Goal: Navigation & Orientation: Find specific page/section

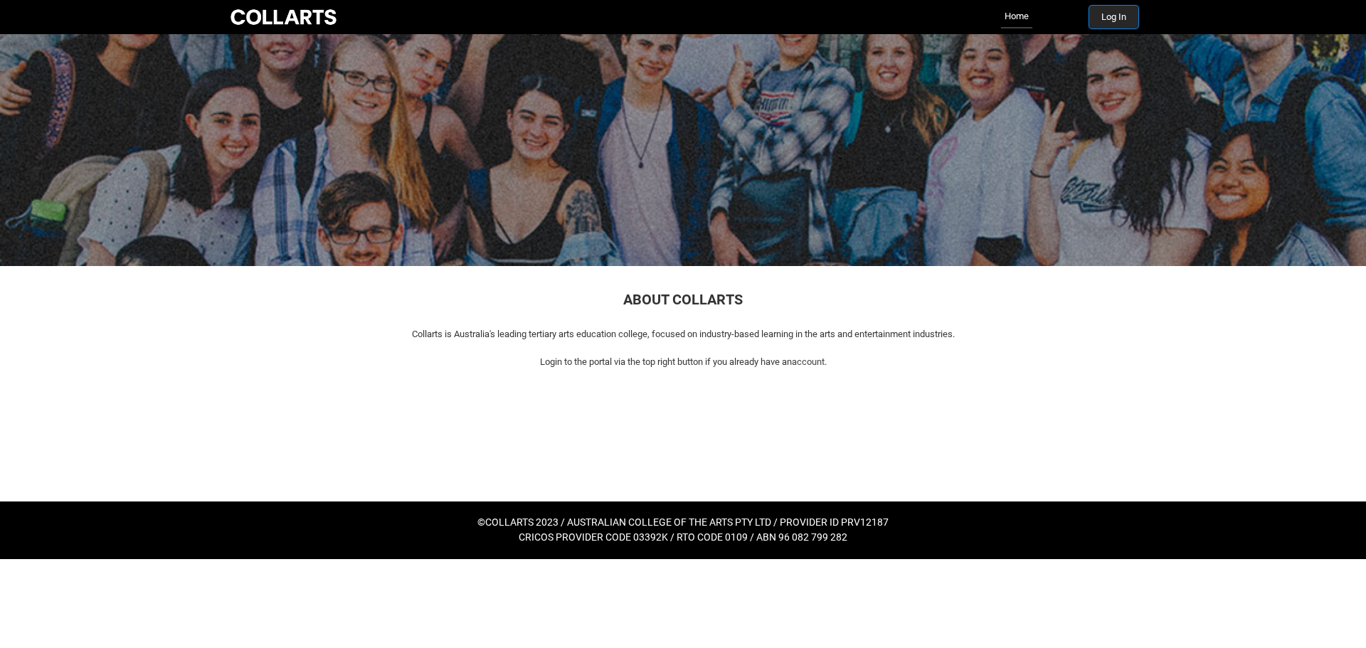
click at [1120, 16] on button "Log In" at bounding box center [1113, 17] width 49 height 23
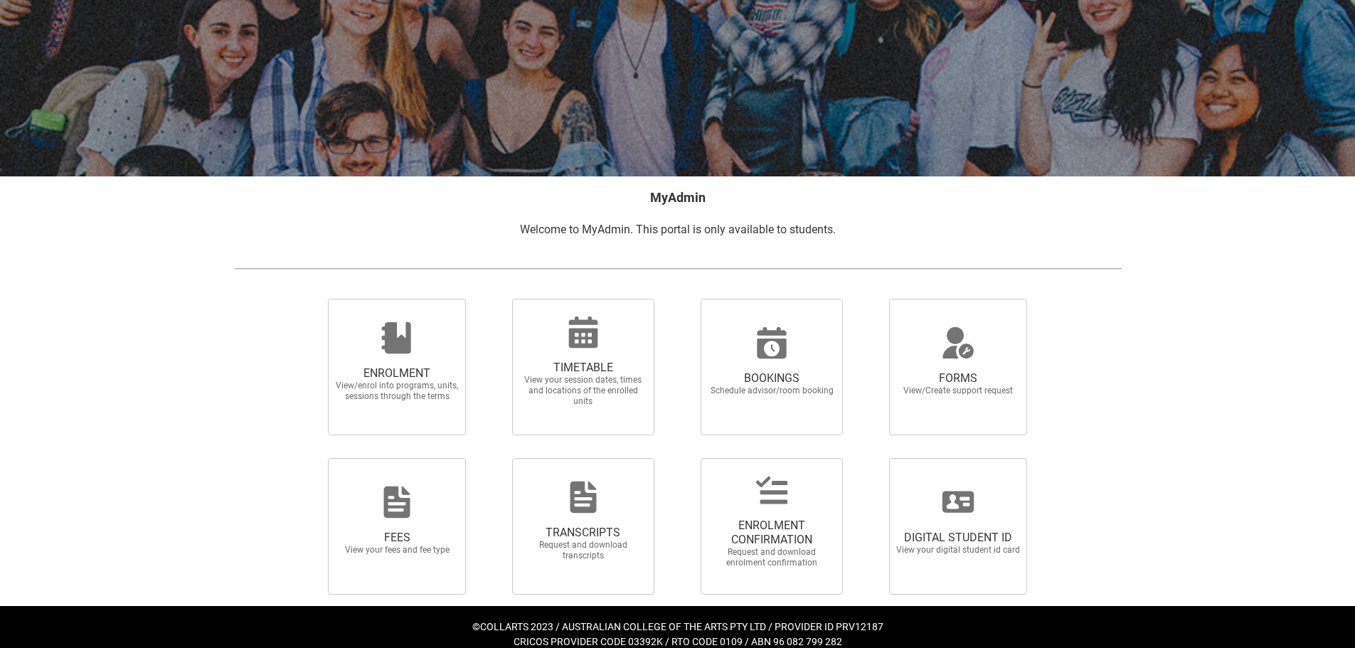
scroll to position [124, 0]
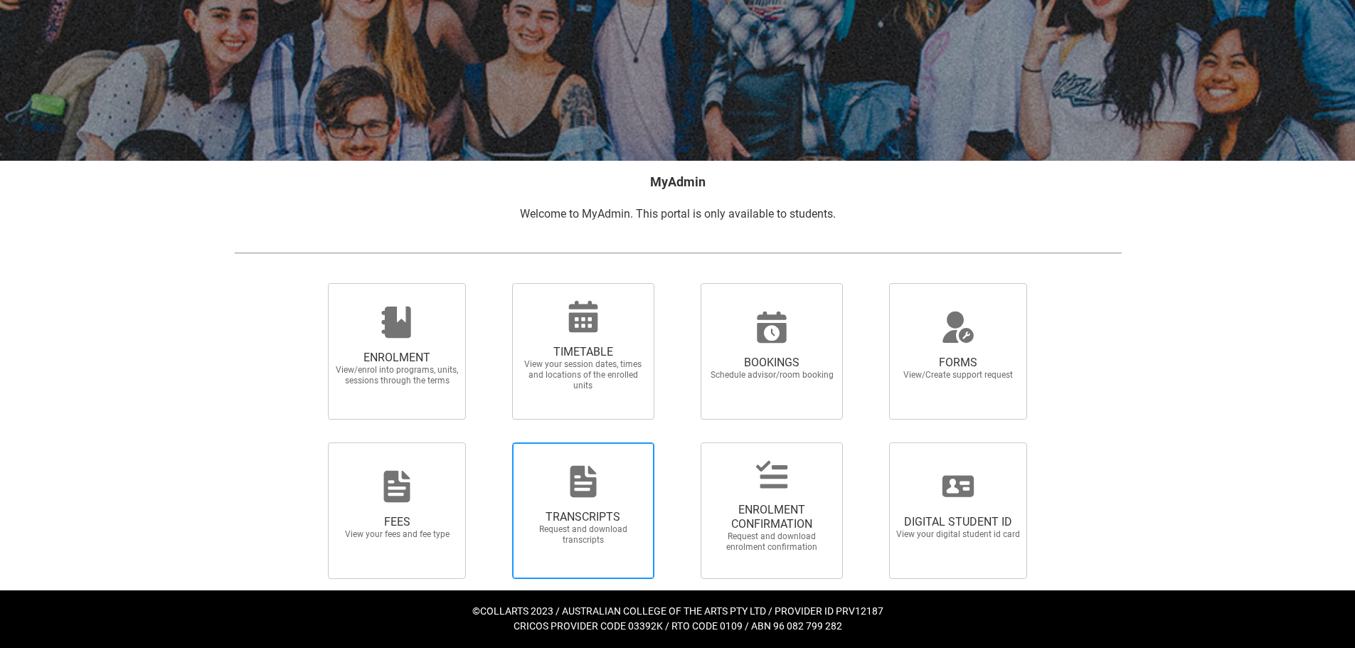
click at [560, 500] on span "TRANSCRIPTS Request and download transcripts" at bounding box center [583, 528] width 137 height 58
click at [494, 442] on input "TRANSCRIPTS Request and download transcripts" at bounding box center [494, 442] width 1 height 1
radio input "true"
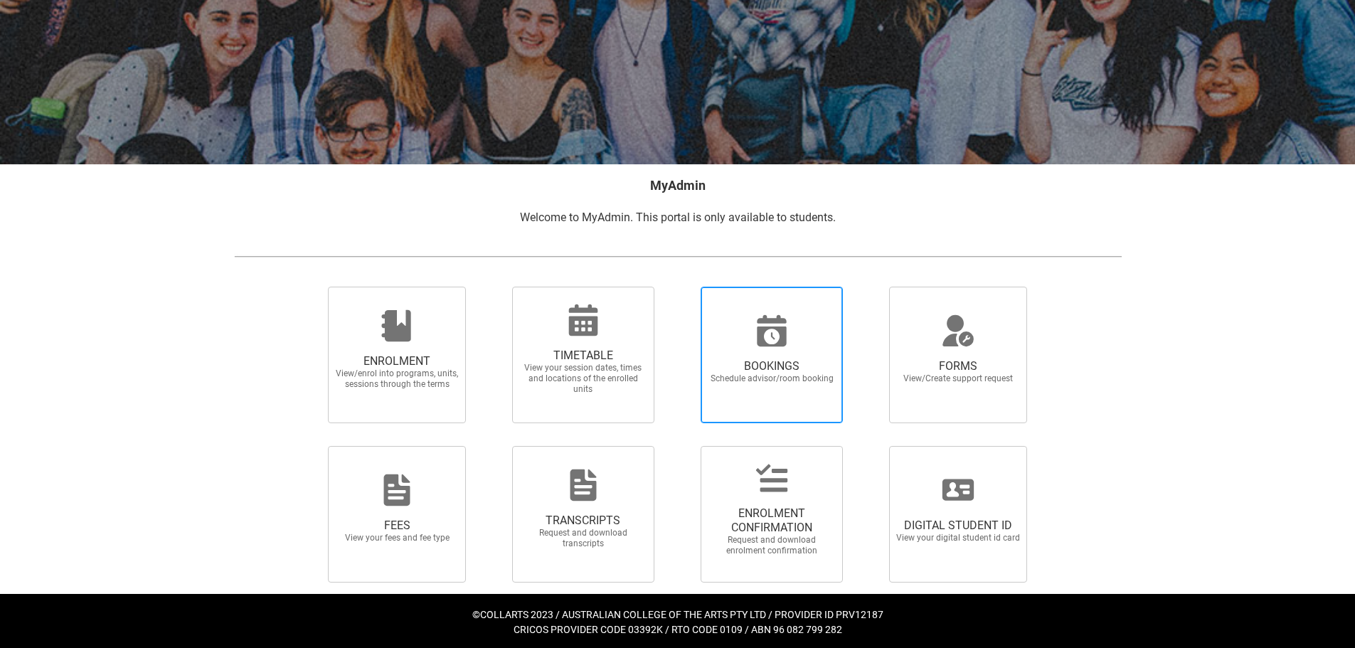
scroll to position [124, 0]
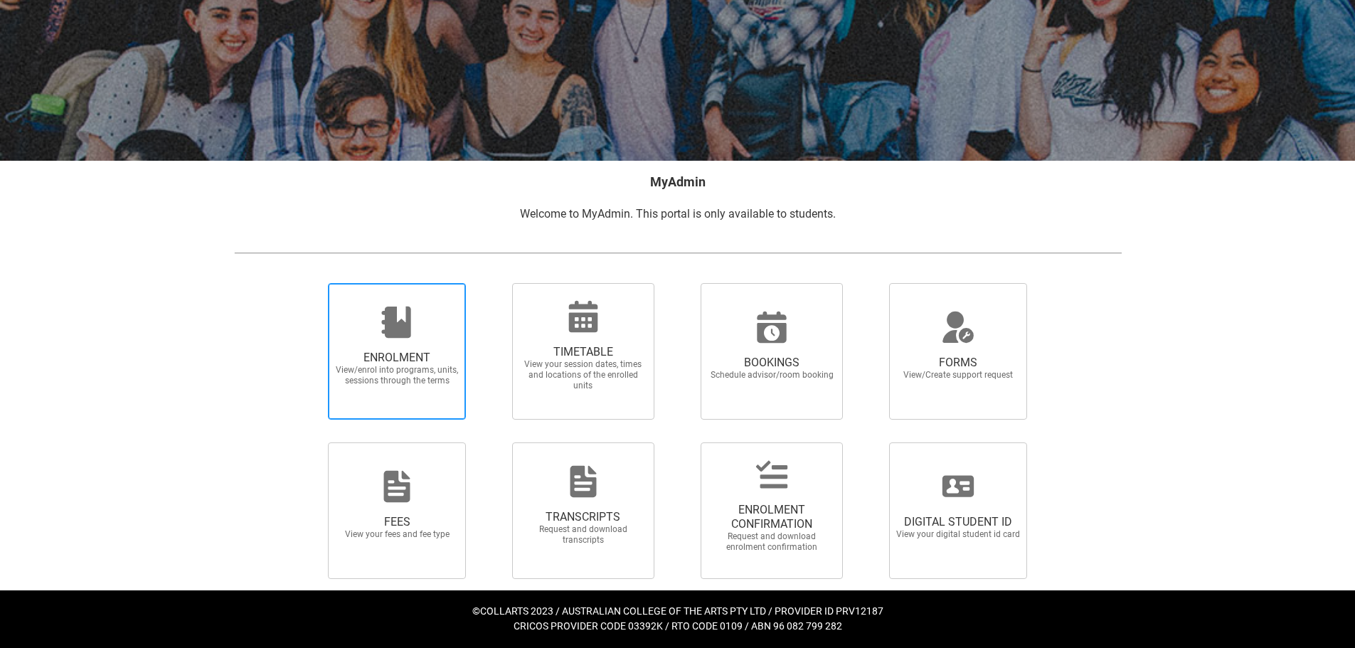
click at [448, 332] on div at bounding box center [397, 322] width 137 height 34
click at [311, 283] on input "ENROLMENT View/enrol into programs, units, sessions through the terms" at bounding box center [310, 282] width 1 height 1
radio input "true"
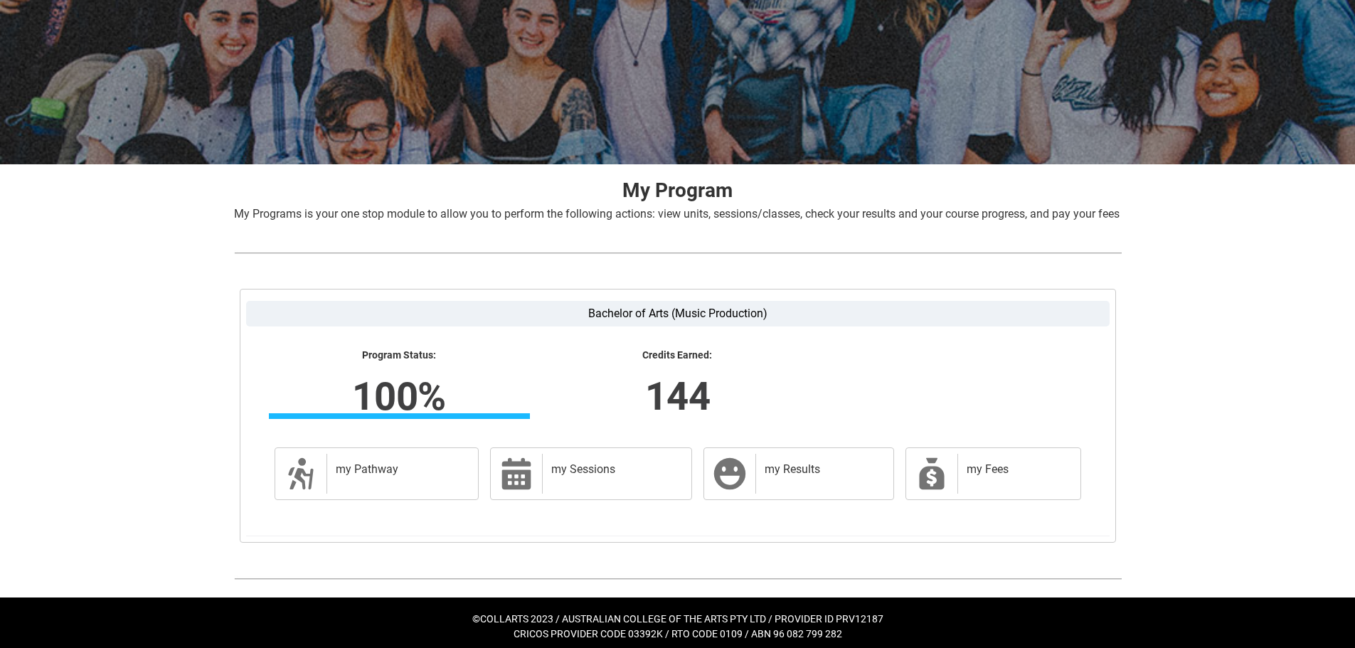
scroll to position [144, 0]
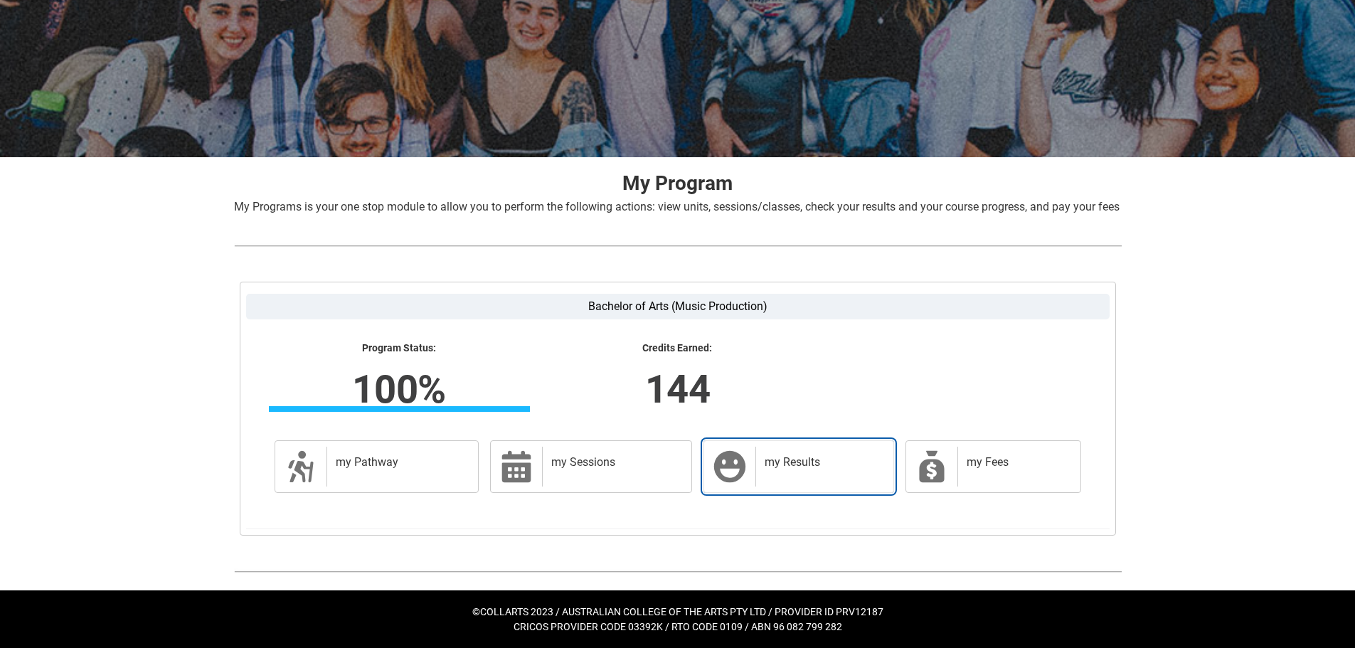
click at [795, 469] on h2 "my Results" at bounding box center [822, 462] width 114 height 14
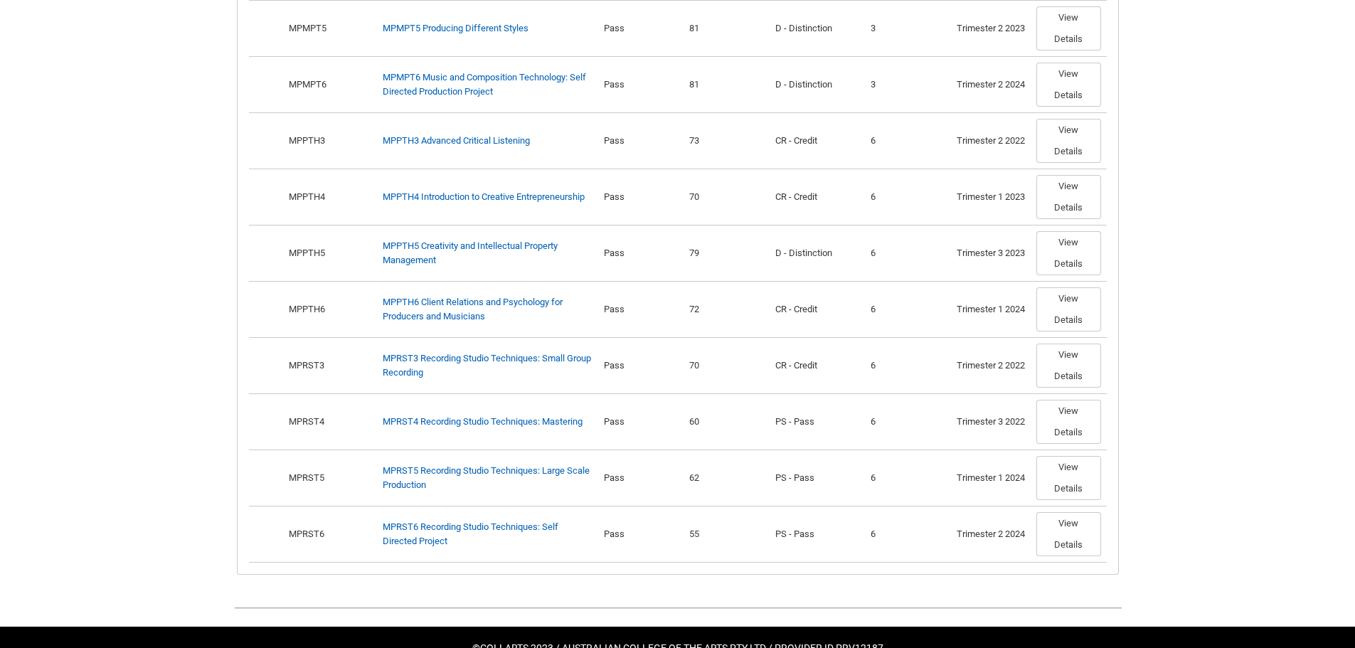
scroll to position [1895, 0]
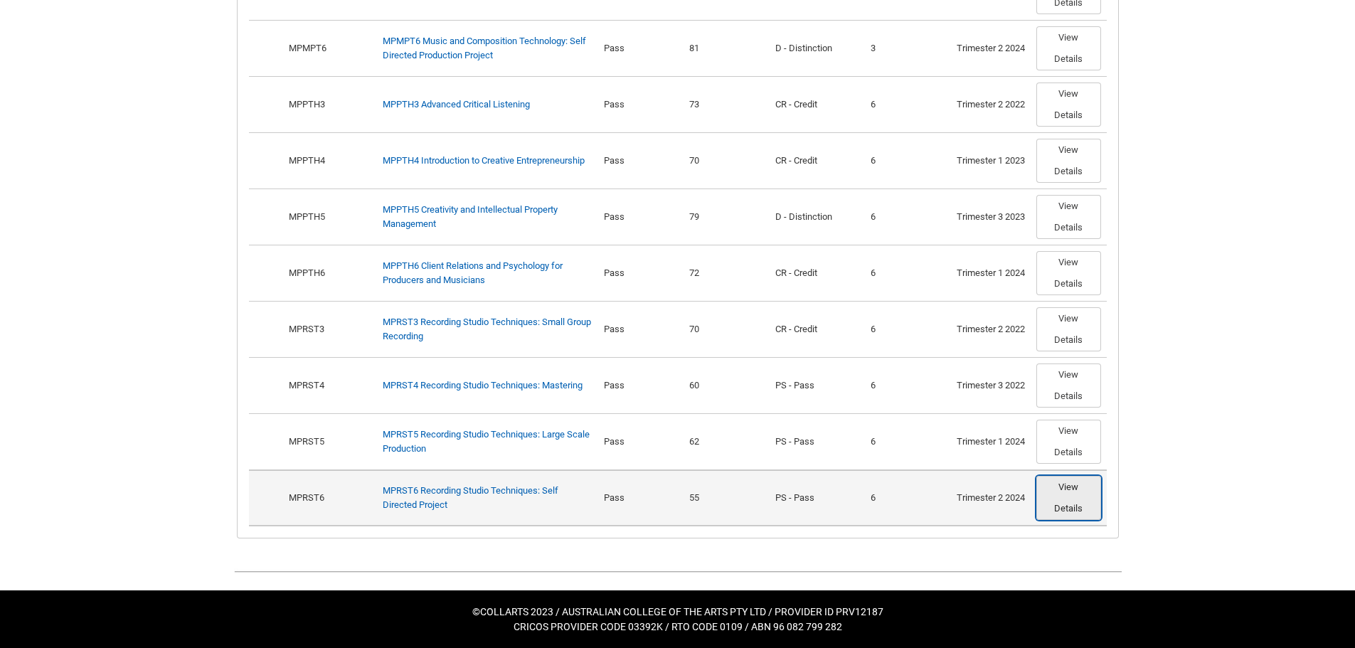
click at [1083, 506] on button "View Details" at bounding box center [1069, 498] width 65 height 44
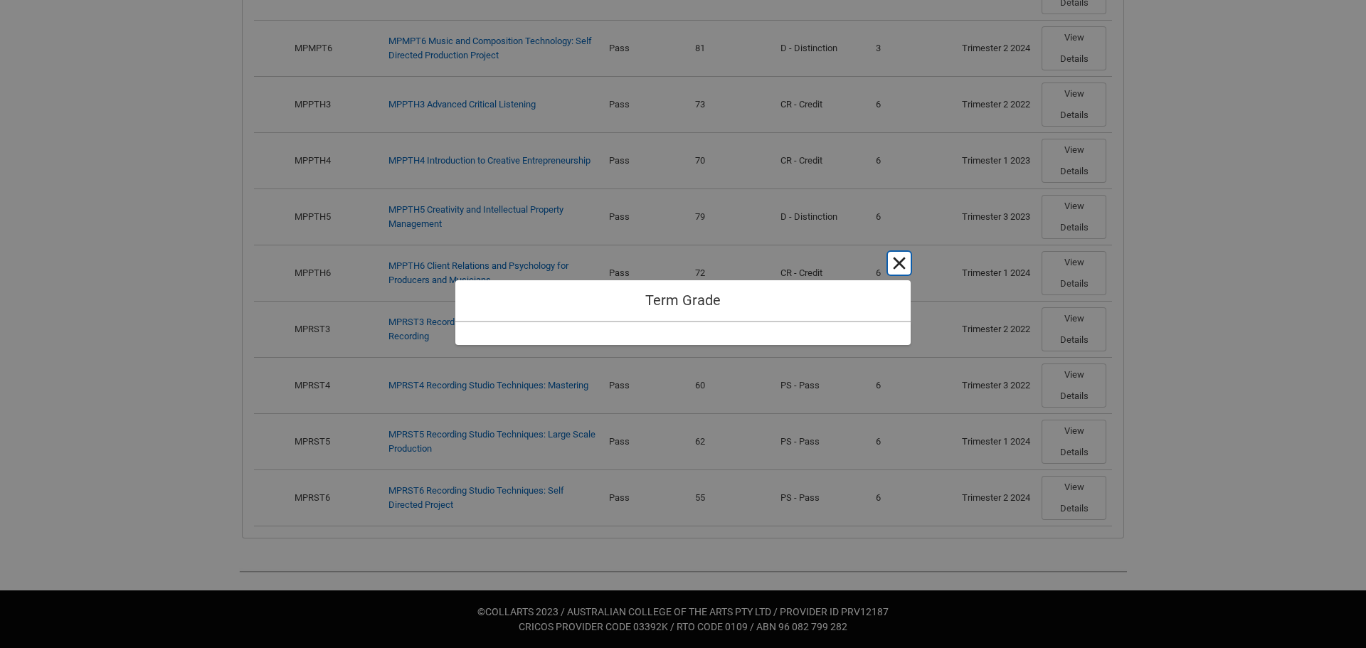
click at [899, 268] on button "Cancel and close" at bounding box center [899, 263] width 23 height 23
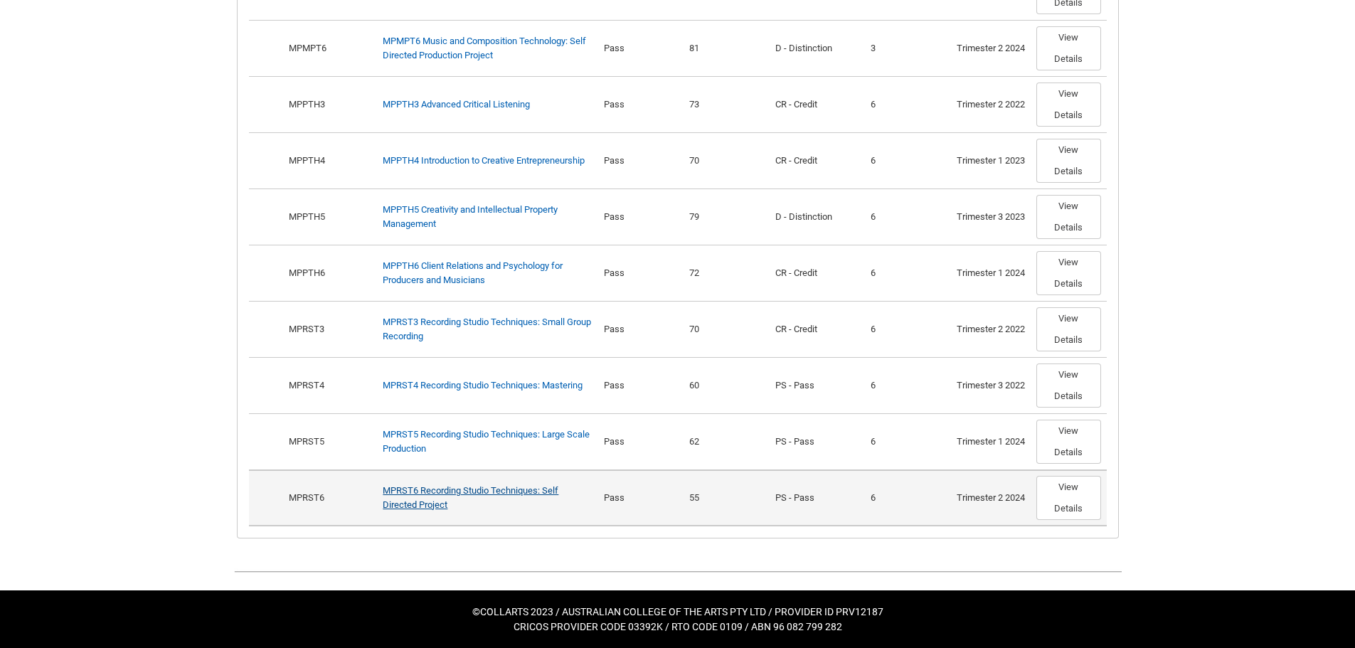
click at [550, 492] on link "MPRST6 Recording Studio Techniques: Self Directed Project" at bounding box center [471, 497] width 176 height 25
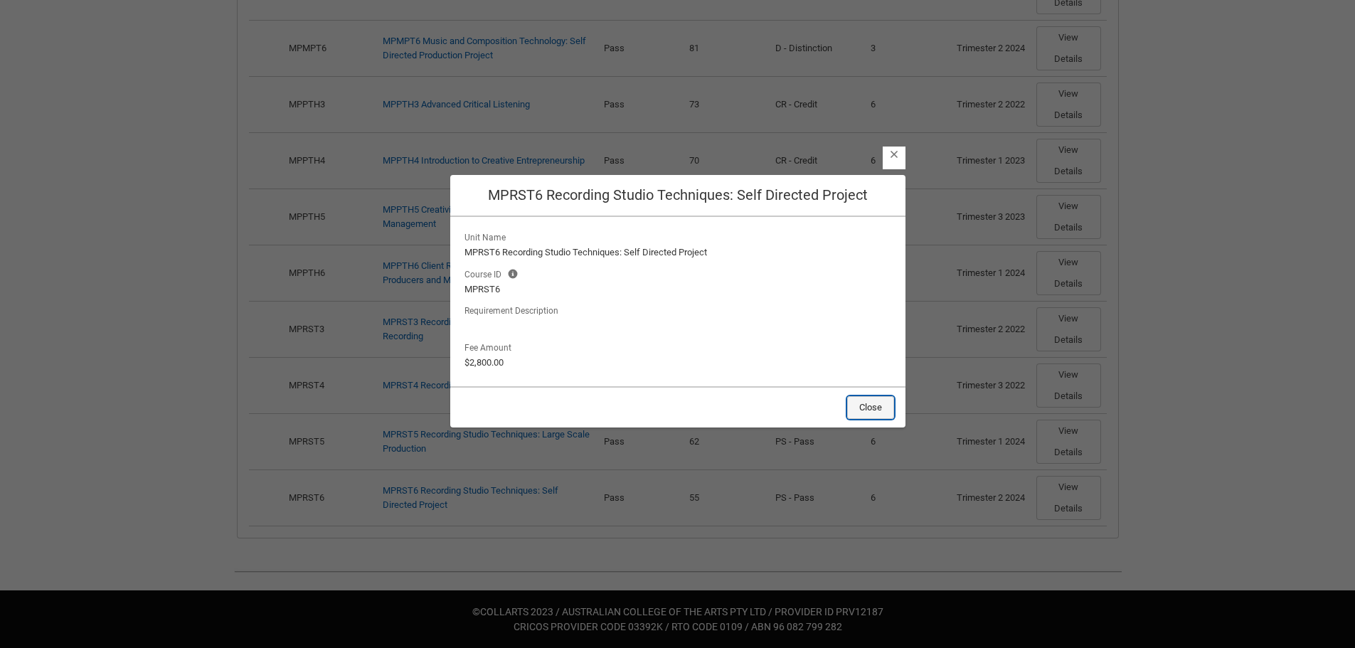
click at [862, 415] on button "Close" at bounding box center [870, 407] width 47 height 23
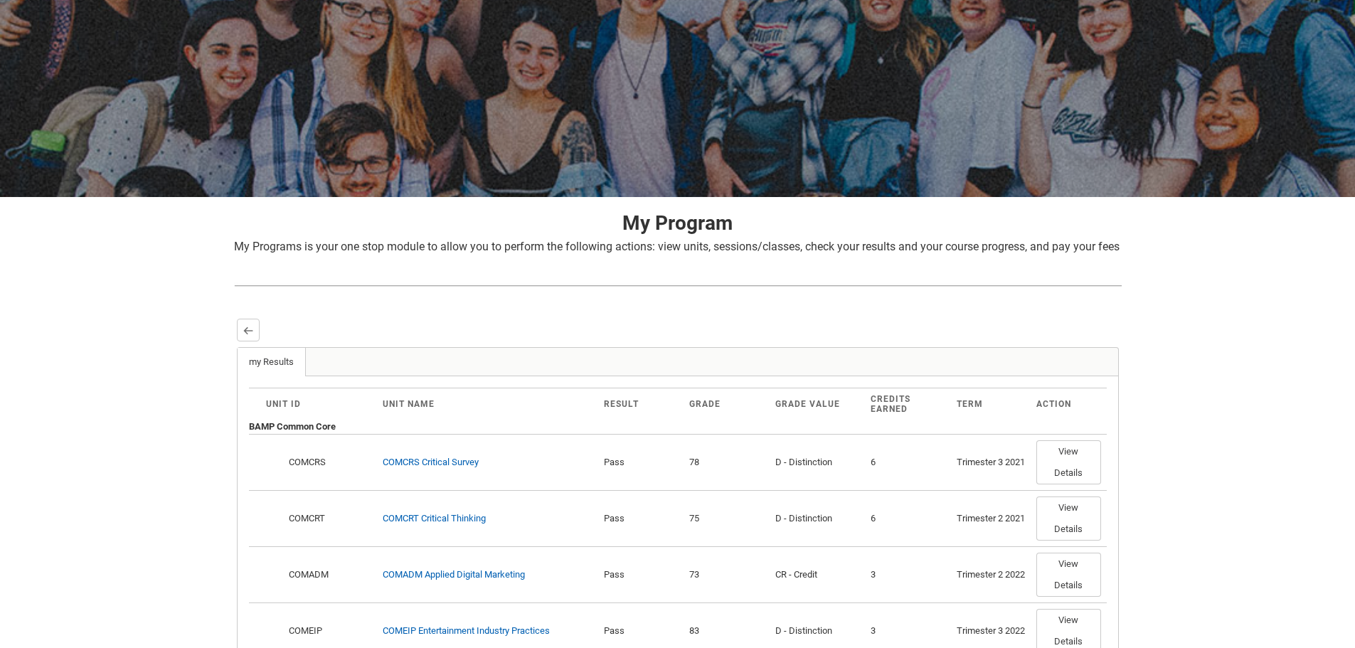
scroll to position [0, 0]
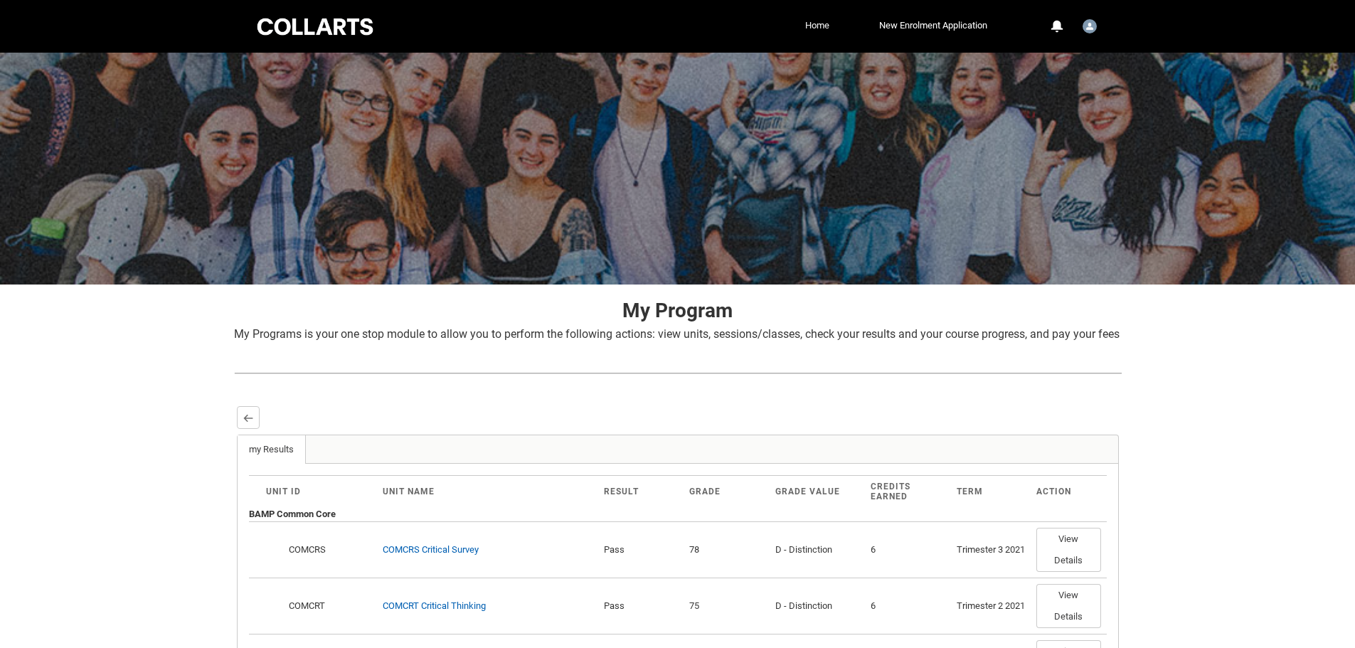
click at [819, 20] on link "Home" at bounding box center [817, 25] width 31 height 21
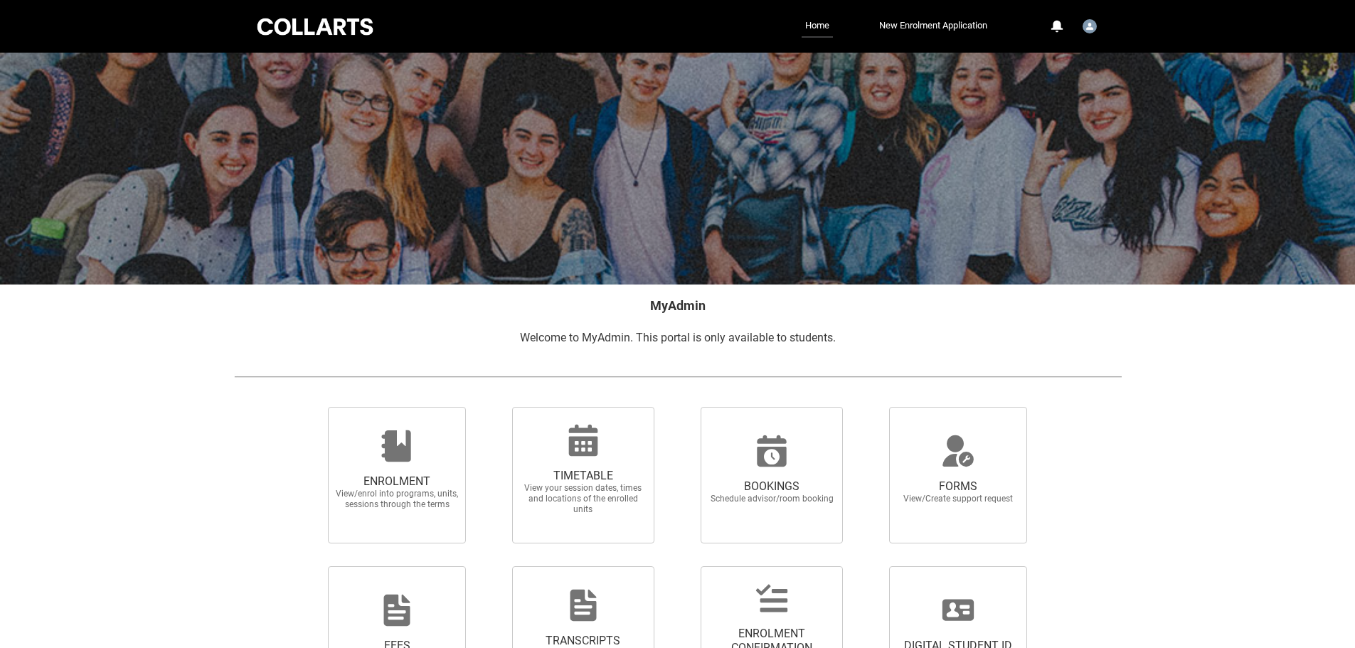
click at [336, 31] on div at bounding box center [315, 27] width 121 height 22
click at [542, 488] on span "View your session dates, times and locations of the enrolled units" at bounding box center [583, 499] width 125 height 32
click at [494, 407] on input "TIMETABLE View your session dates, times and locations of the enrolled units" at bounding box center [494, 406] width 1 height 1
radio input "true"
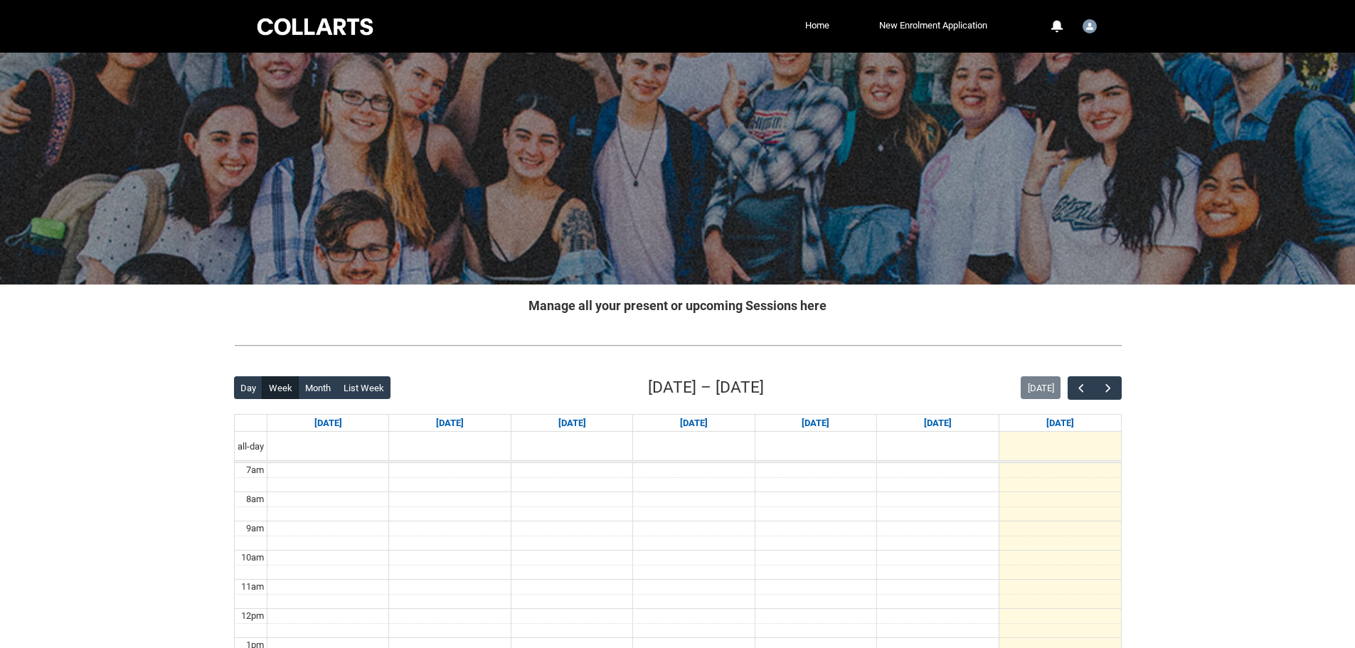
click at [316, 20] on div at bounding box center [315, 27] width 121 height 22
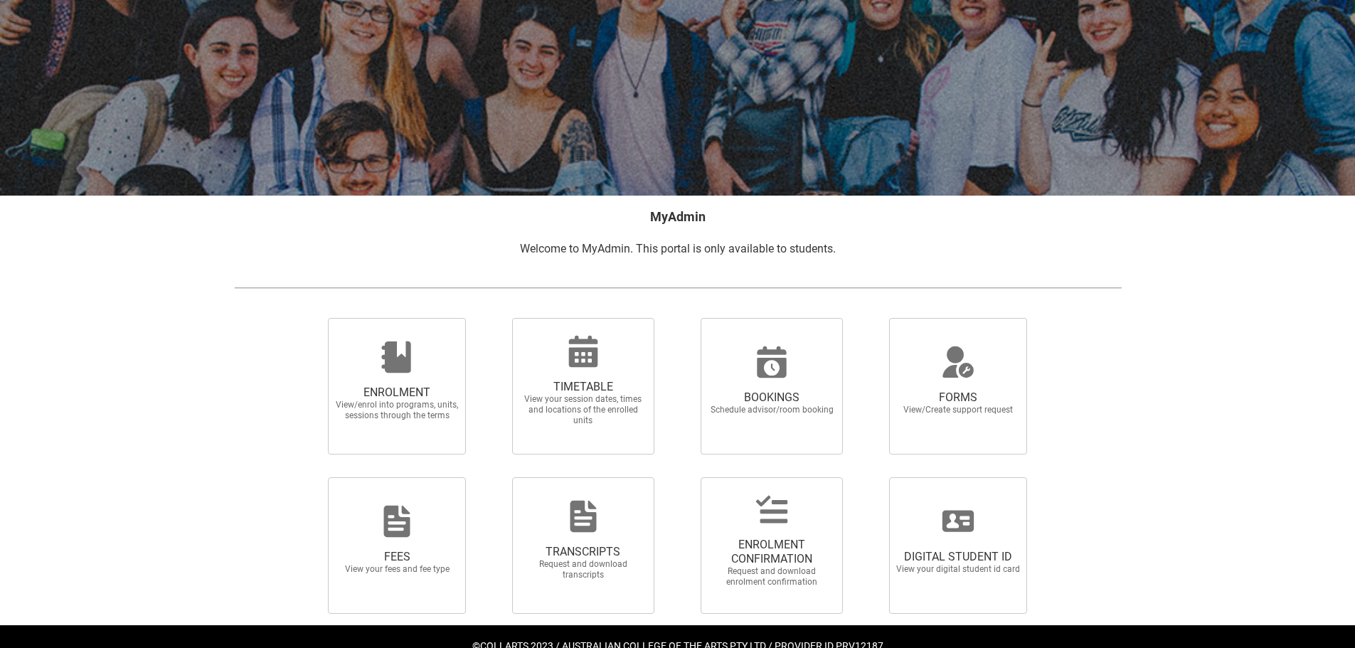
scroll to position [124, 0]
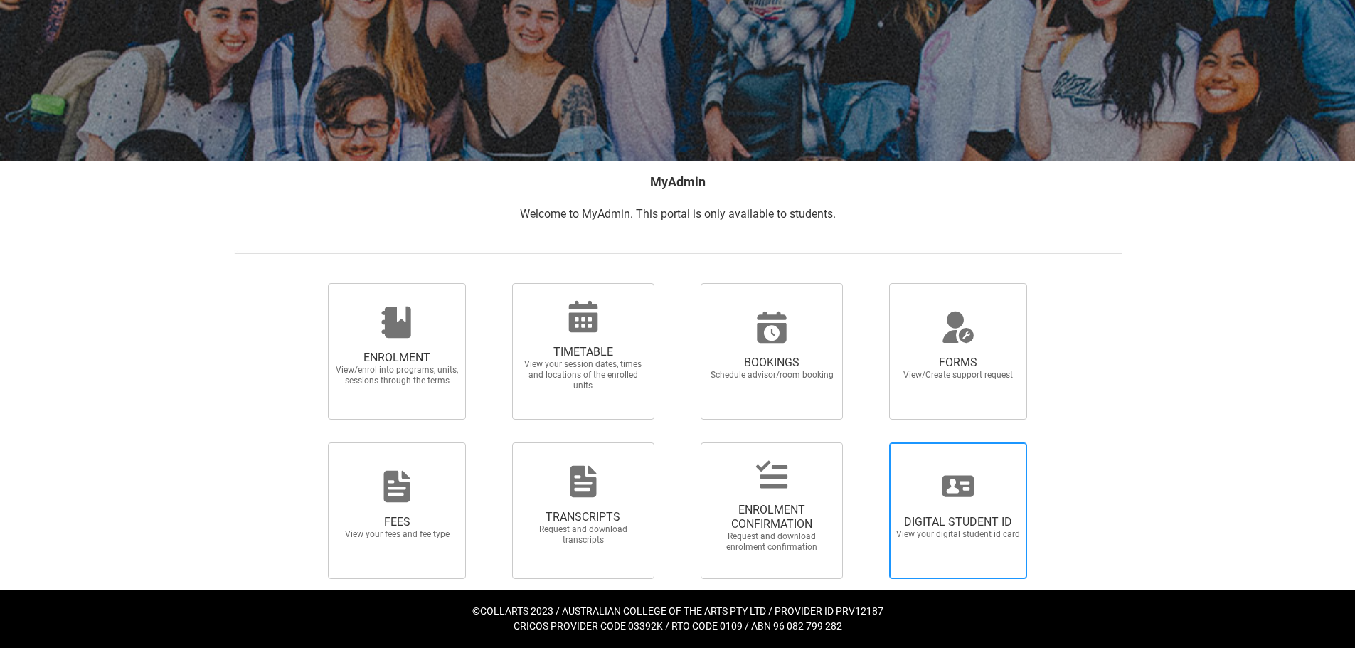
click at [985, 541] on span "DIGITAL STUDENT ID View your digital student id card" at bounding box center [958, 528] width 137 height 48
click at [872, 442] on input "DIGITAL STUDENT ID View your digital student id card" at bounding box center [871, 442] width 1 height 1
radio input "true"
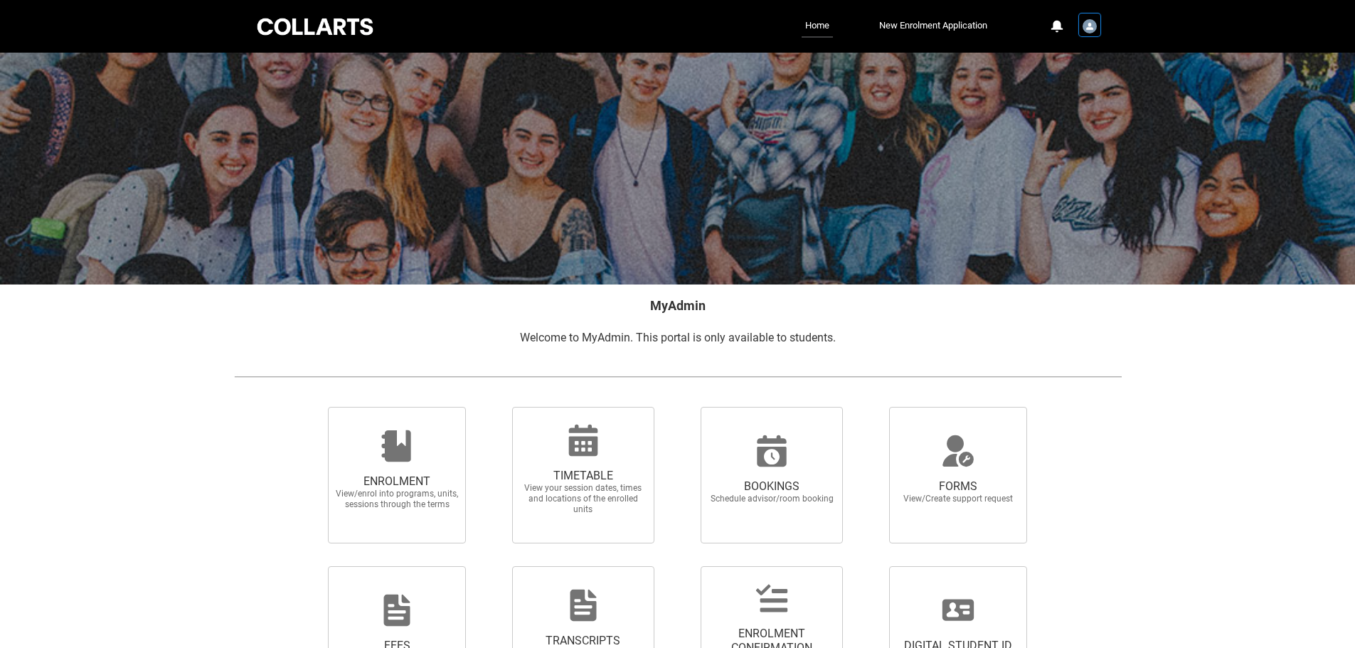
click at [1098, 29] on div "User Profile Student.jfinnie.6382" at bounding box center [1090, 24] width 20 height 21
click at [1058, 55] on span "Profile" at bounding box center [1053, 60] width 25 height 13
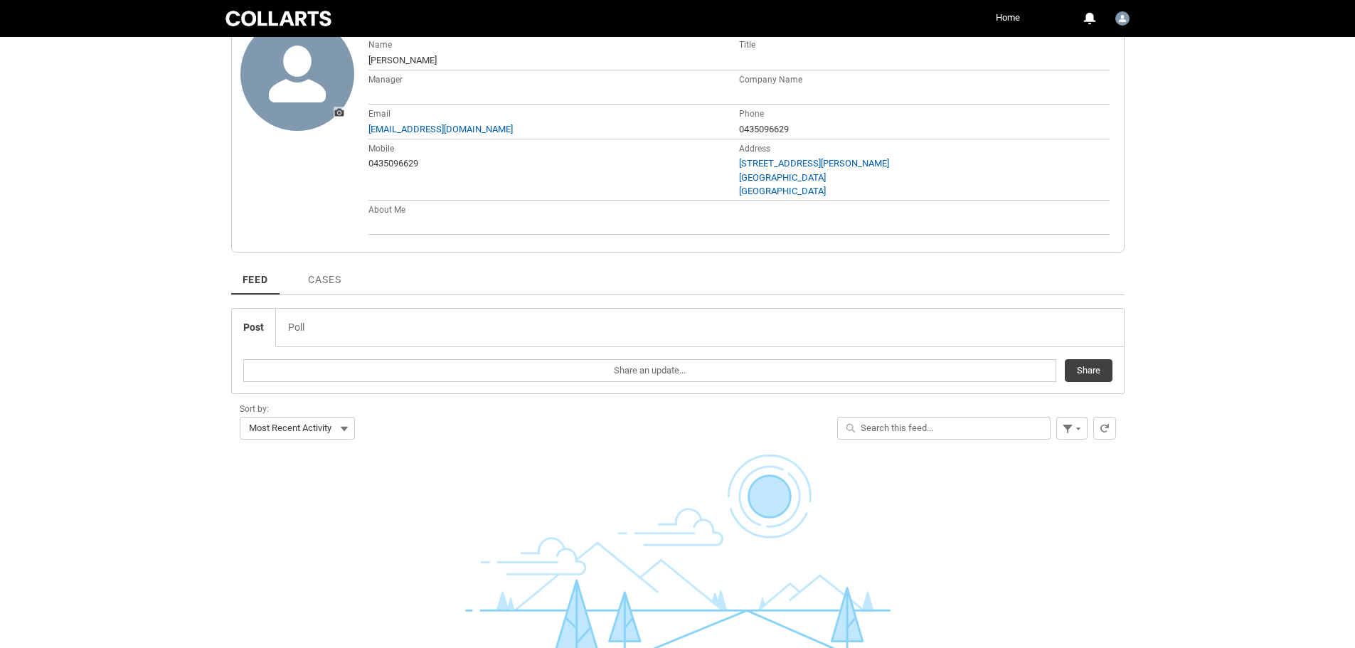
scroll to position [41, 0]
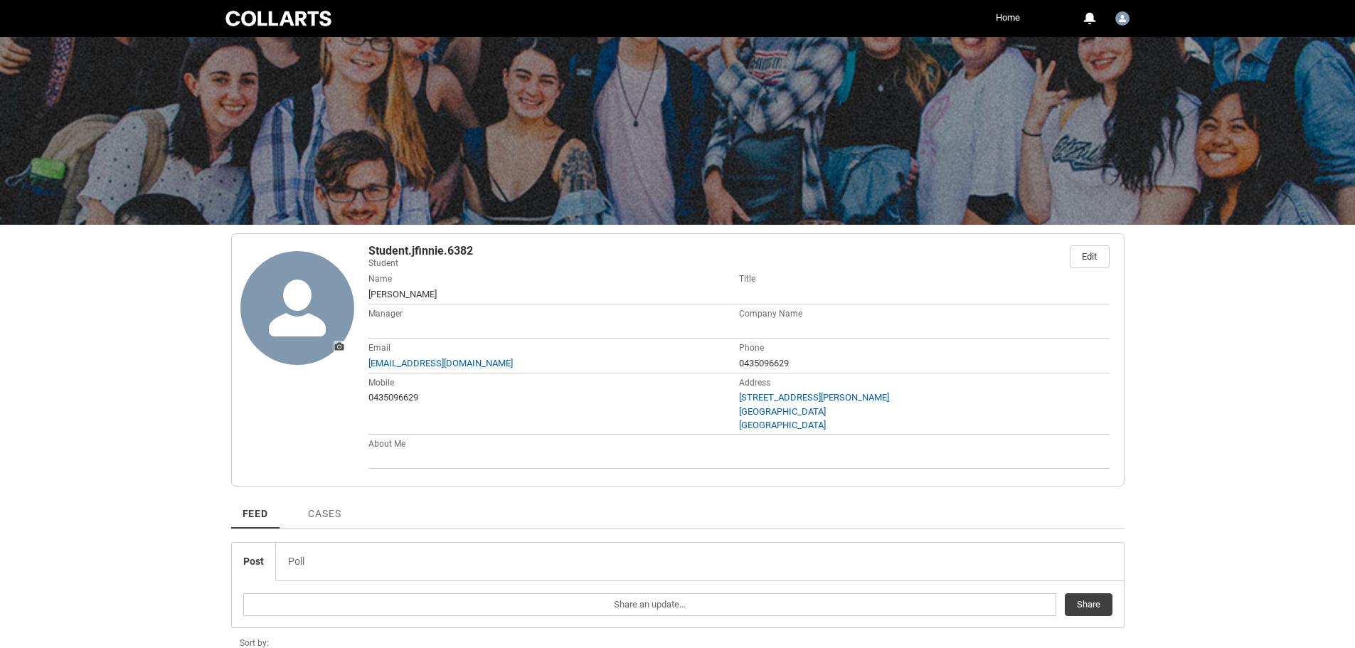
click at [290, 28] on div "Collarts Education Community Home More 0 Notifications Profile Log Out" at bounding box center [678, 18] width 911 height 37
click at [285, 19] on div at bounding box center [279, 19] width 112 height 20
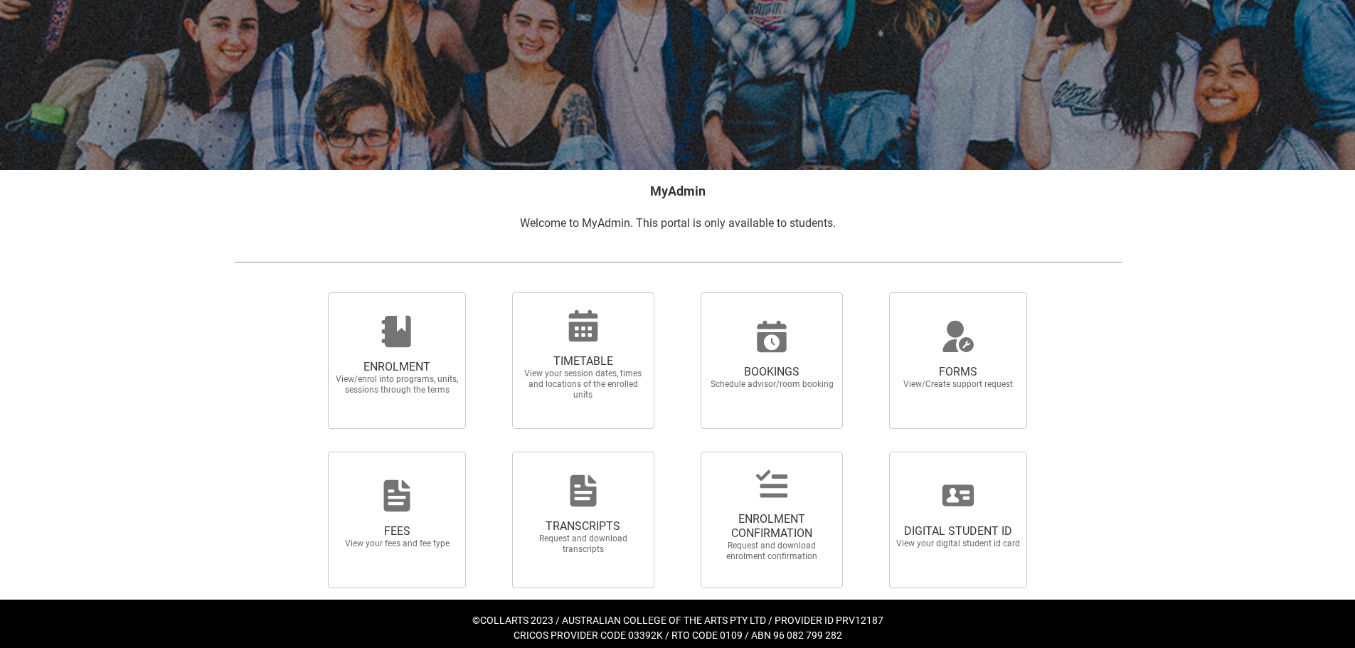
scroll to position [124, 0]
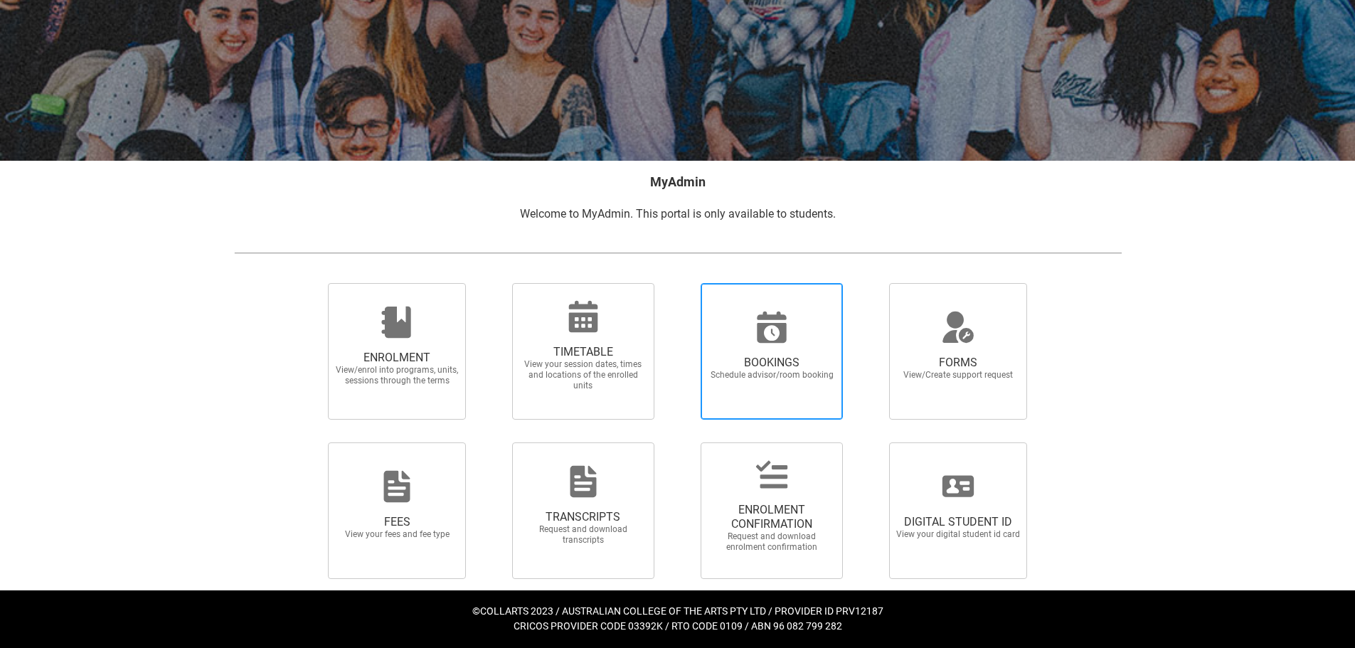
click at [778, 353] on span "BOOKINGS Schedule advisor/room booking" at bounding box center [772, 368] width 137 height 48
click at [683, 283] on input "BOOKINGS Schedule advisor/room booking" at bounding box center [682, 282] width 1 height 1
radio input "true"
